Goal: Information Seeking & Learning: Learn about a topic

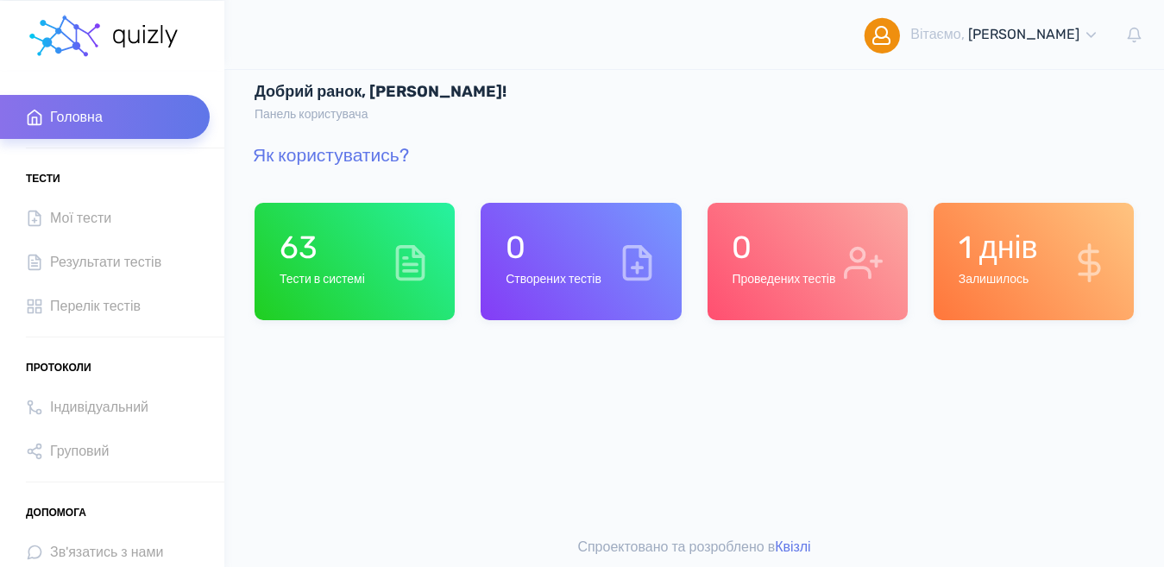
scroll to position [16, 0]
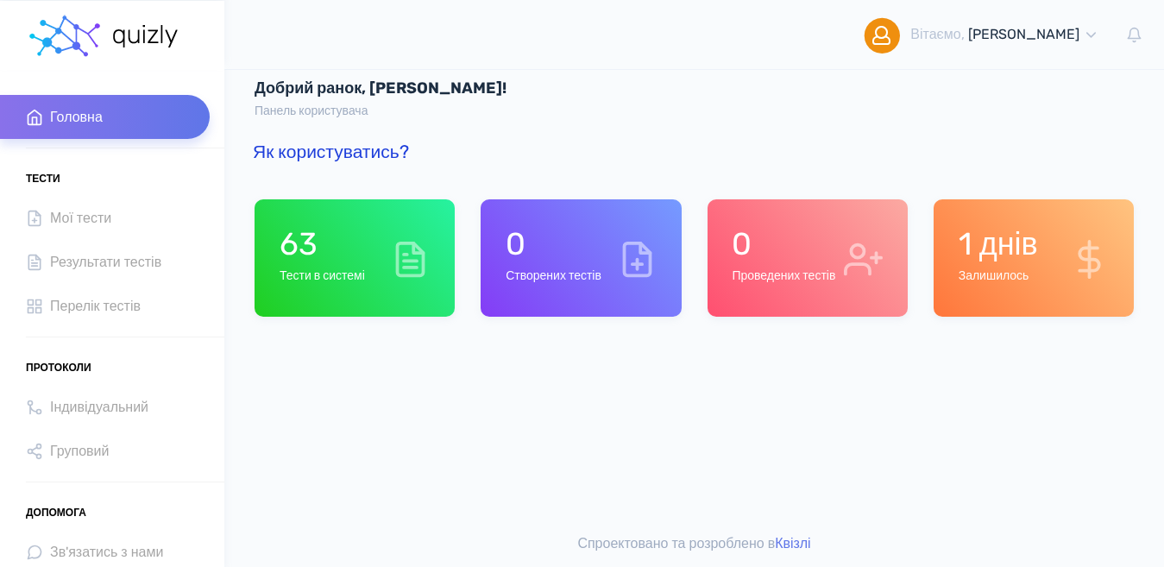
click at [349, 152] on link "Як користуватись?" at bounding box center [331, 152] width 156 height 22
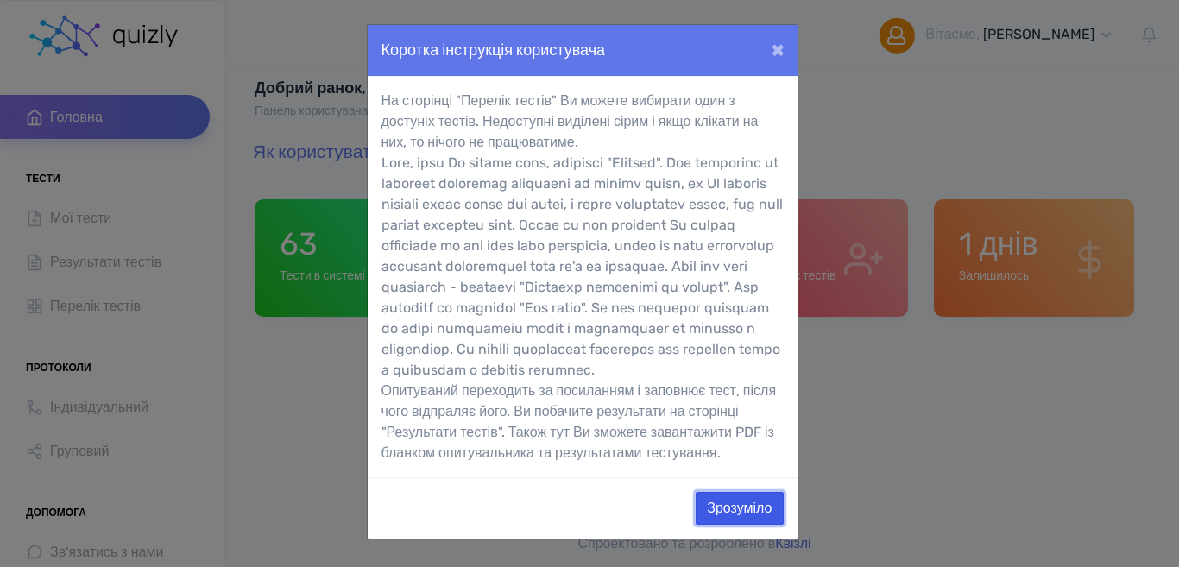
click at [732, 525] on button "Зрозуміло" at bounding box center [738, 508] width 87 height 33
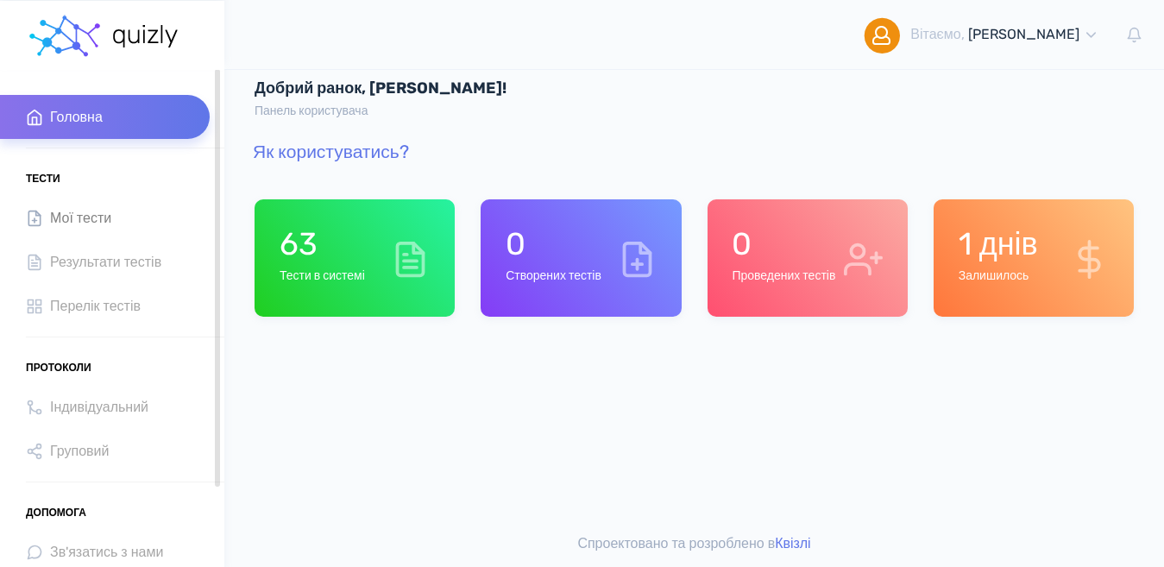
click at [101, 217] on span "Мої тести" at bounding box center [80, 217] width 61 height 23
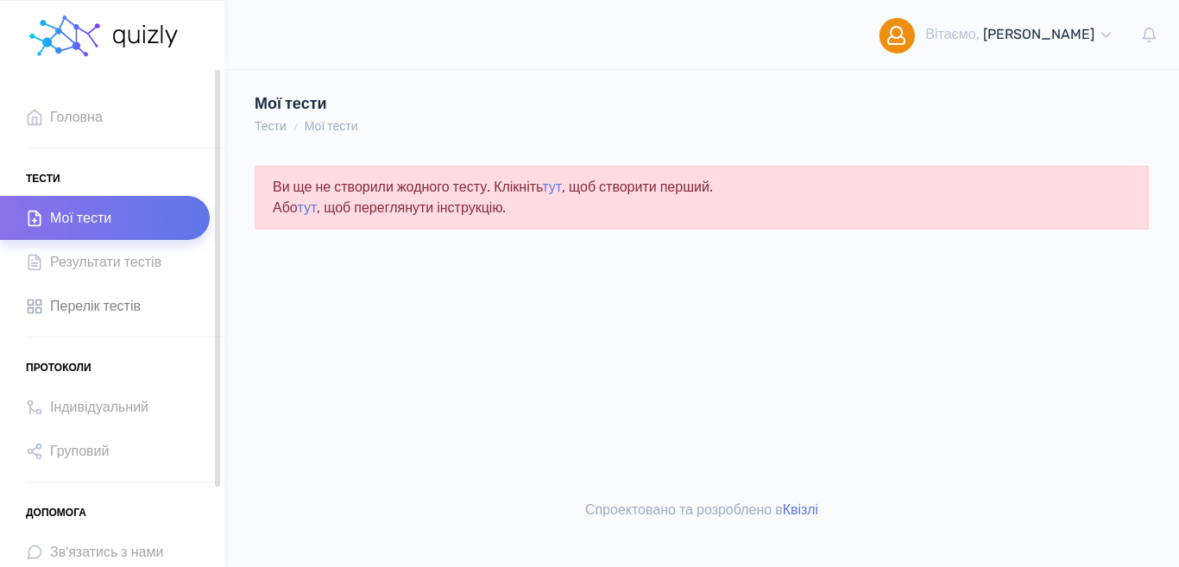
click at [72, 299] on span "Перелік тестів" at bounding box center [95, 305] width 91 height 23
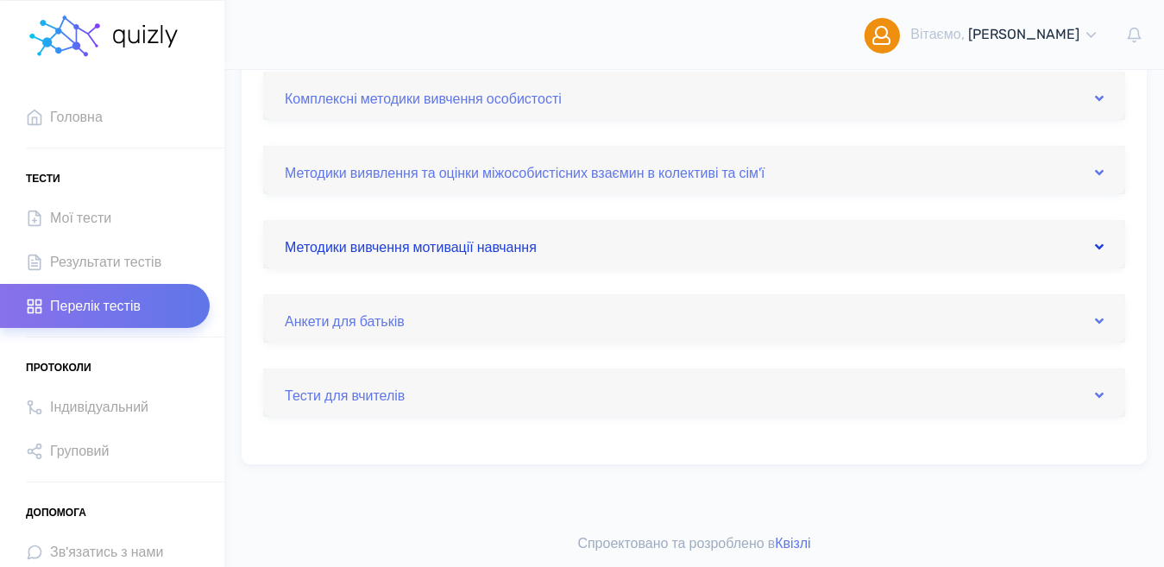
scroll to position [766, 0]
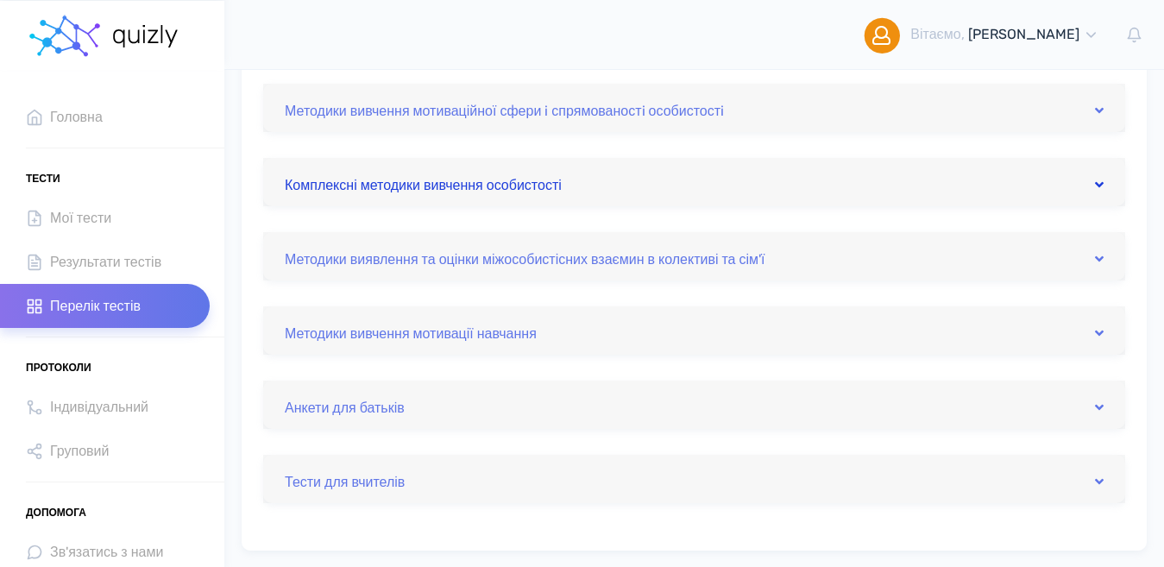
click at [437, 183] on link "Комплексні методики вивчення особистості" at bounding box center [694, 182] width 819 height 28
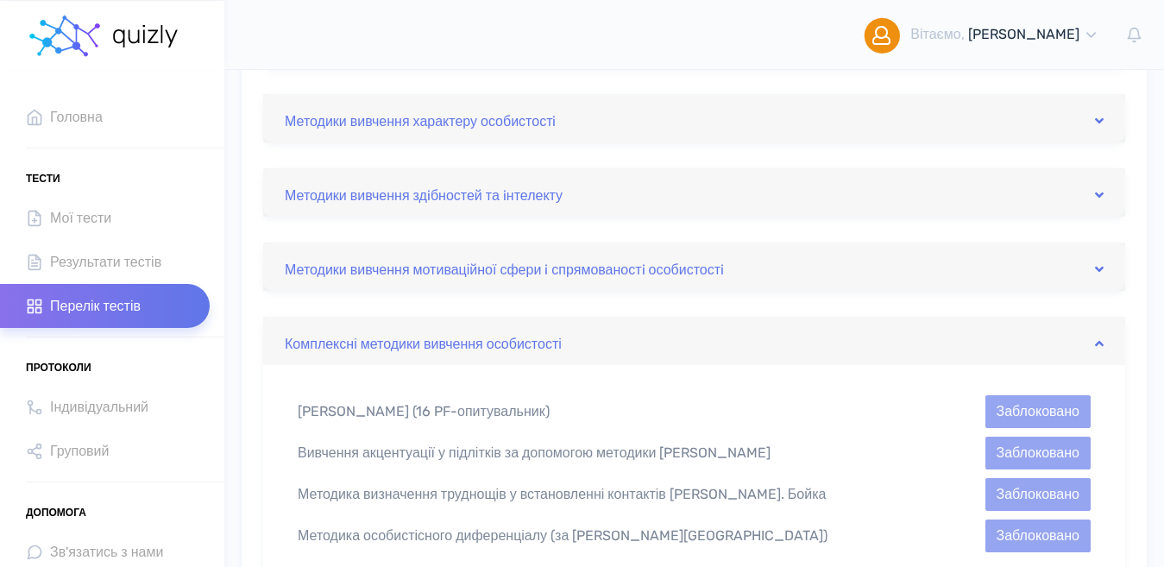
scroll to position [594, 0]
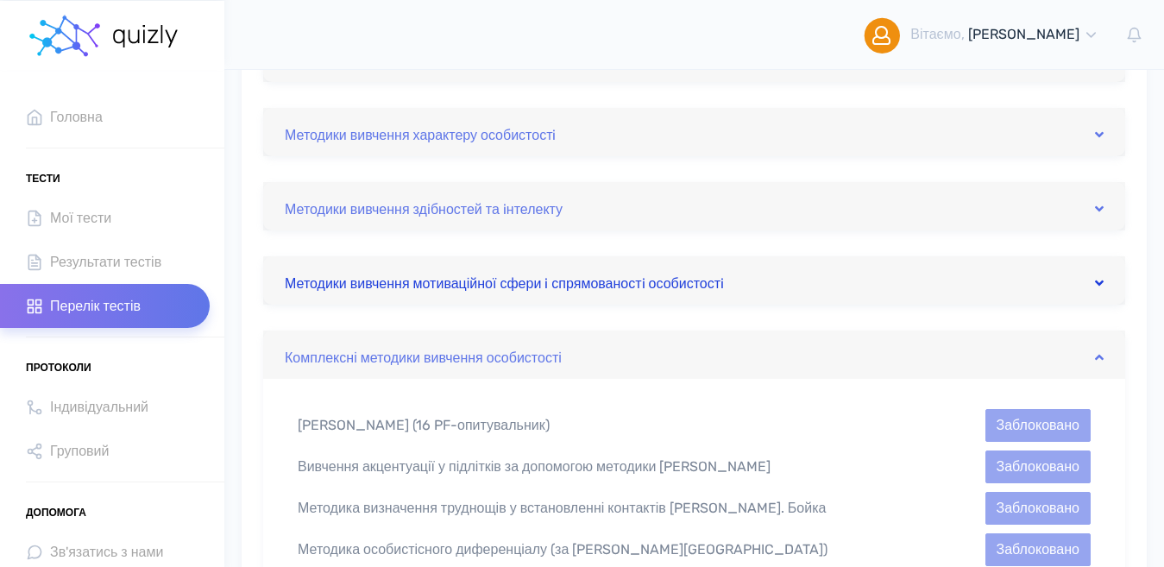
click at [438, 278] on link "Методики вивчення мотиваційної сфери i спрямованостi особистостi" at bounding box center [694, 281] width 819 height 28
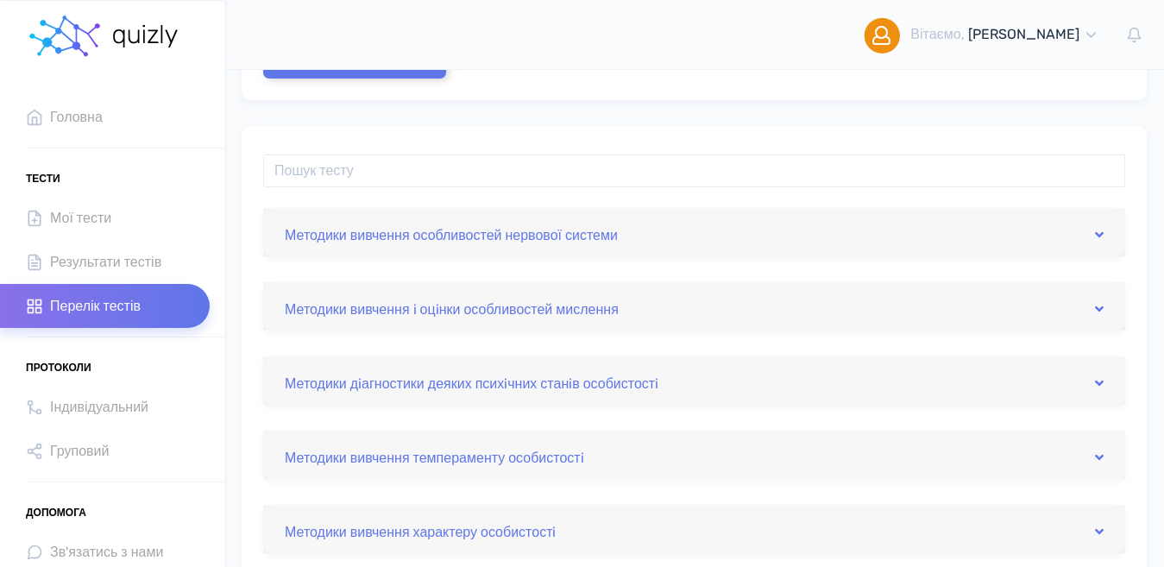
scroll to position [162, 0]
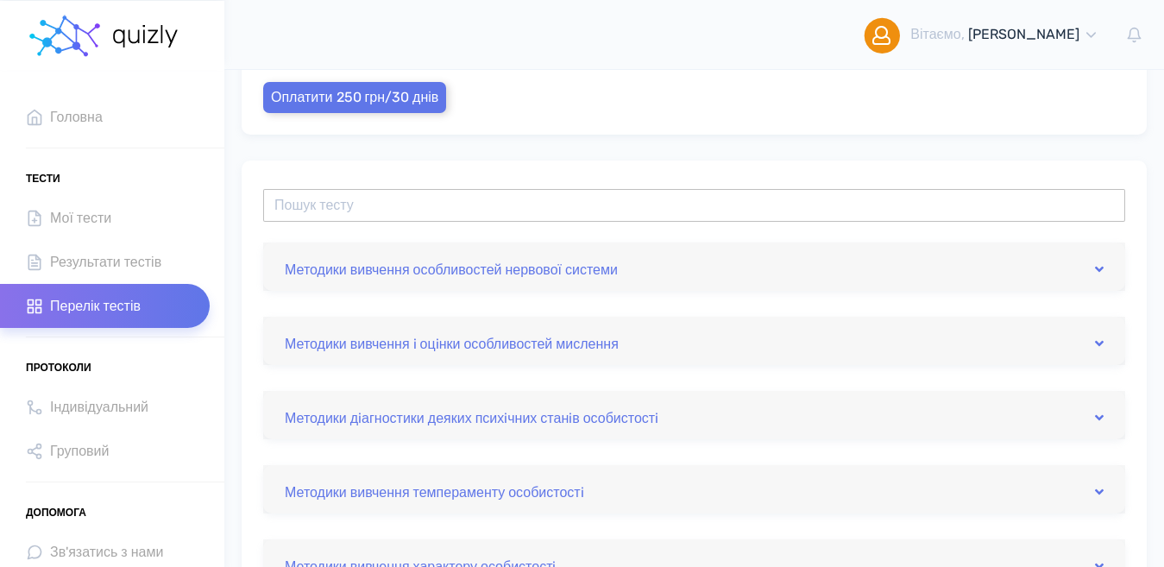
click at [432, 202] on input "text" at bounding box center [694, 205] width 862 height 33
click at [393, 195] on input "орехов" at bounding box center [694, 205] width 862 height 33
type input "о"
type input "Будиночки"
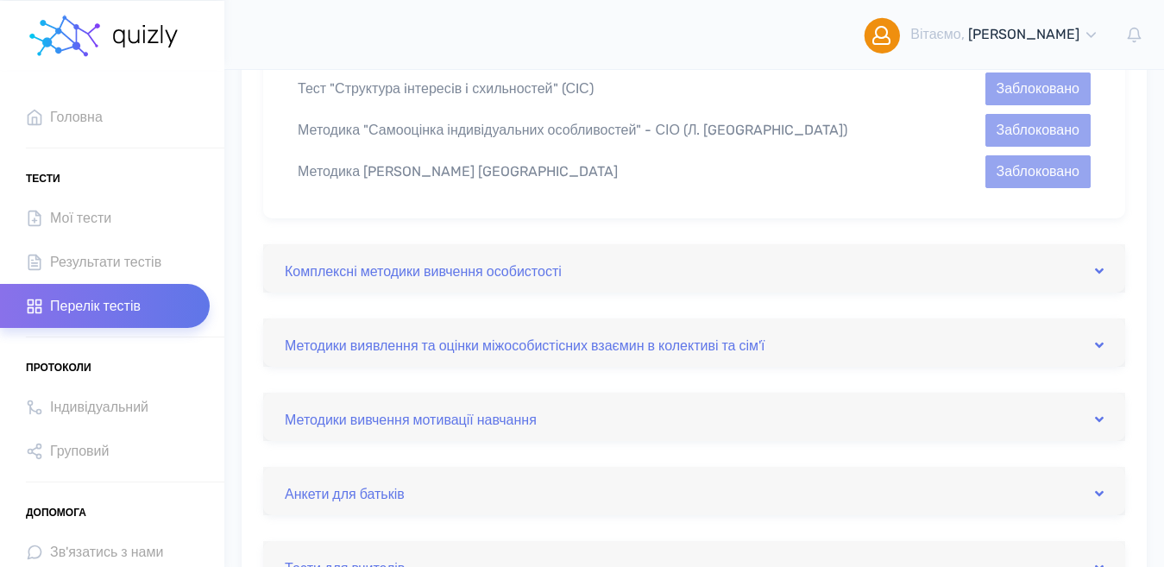
scroll to position [1025, 0]
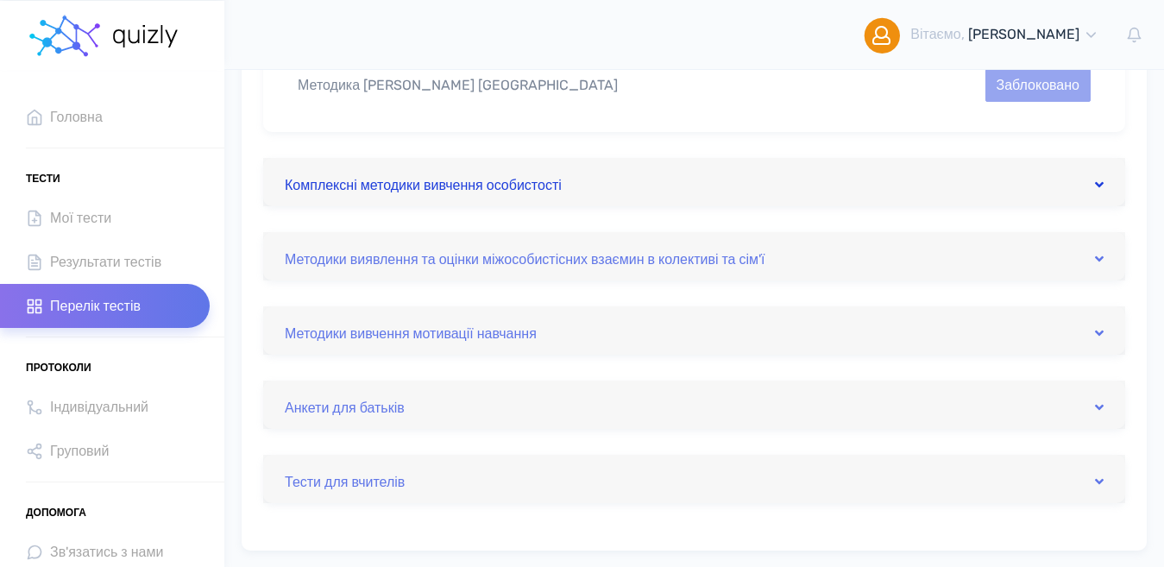
click at [1087, 188] on link "Комплексні методики вивчення особистості" at bounding box center [694, 182] width 819 height 28
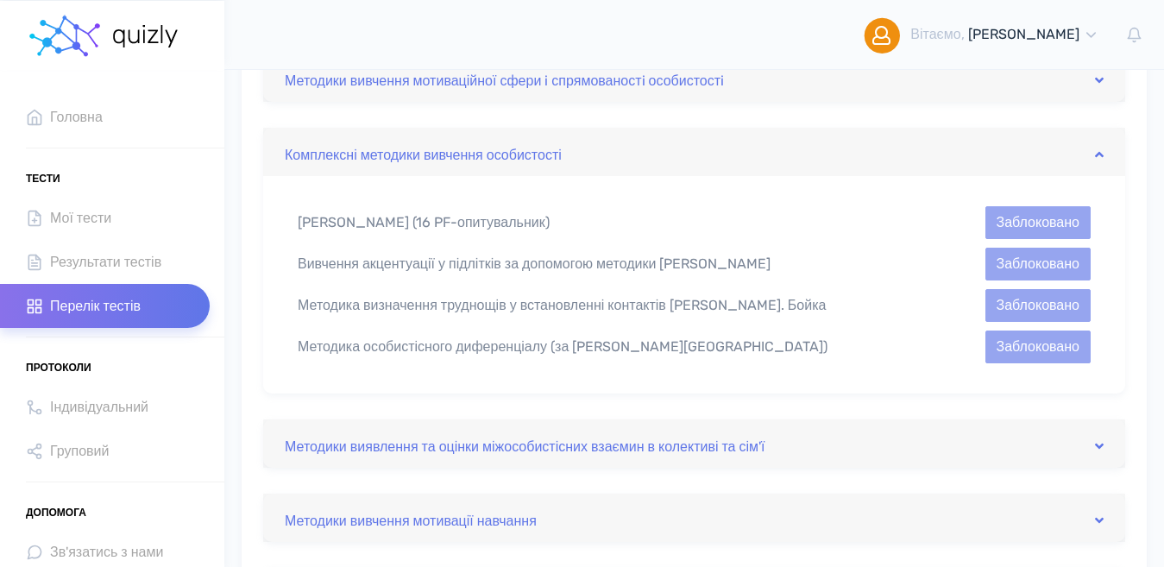
scroll to position [766, 0]
